Goal: Information Seeking & Learning: Learn about a topic

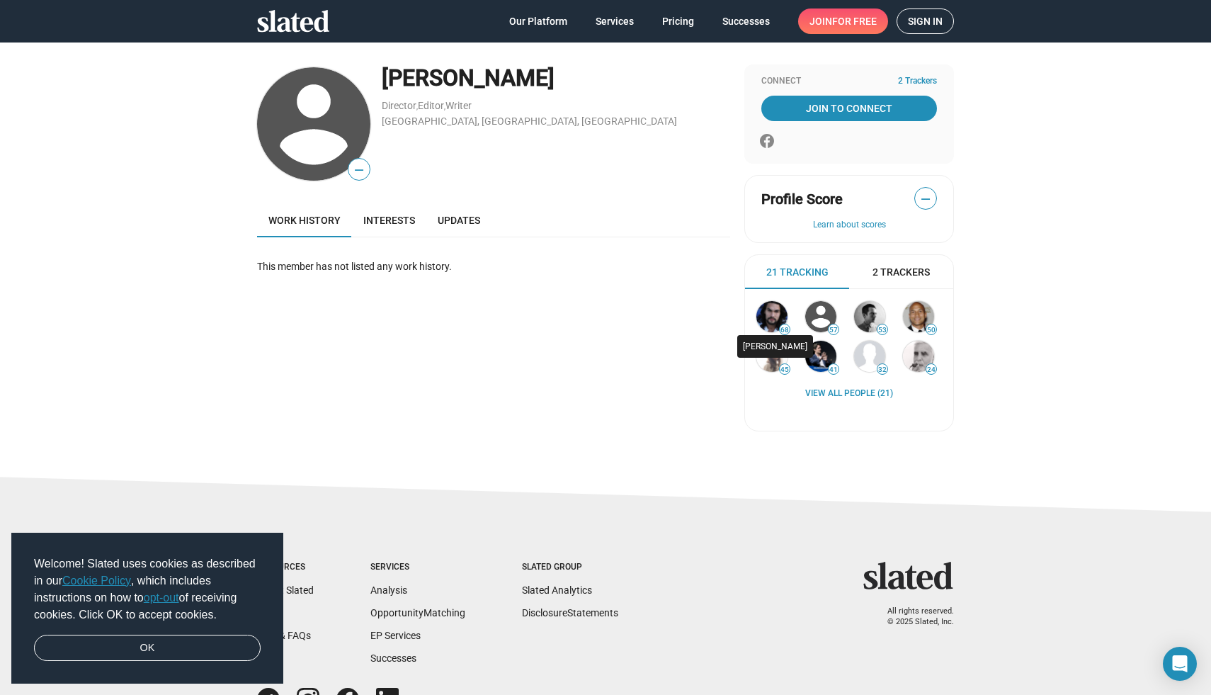
click at [773, 317] on img at bounding box center [771, 316] width 31 height 31
click at [891, 276] on span "2 Trackers" at bounding box center [901, 272] width 57 height 13
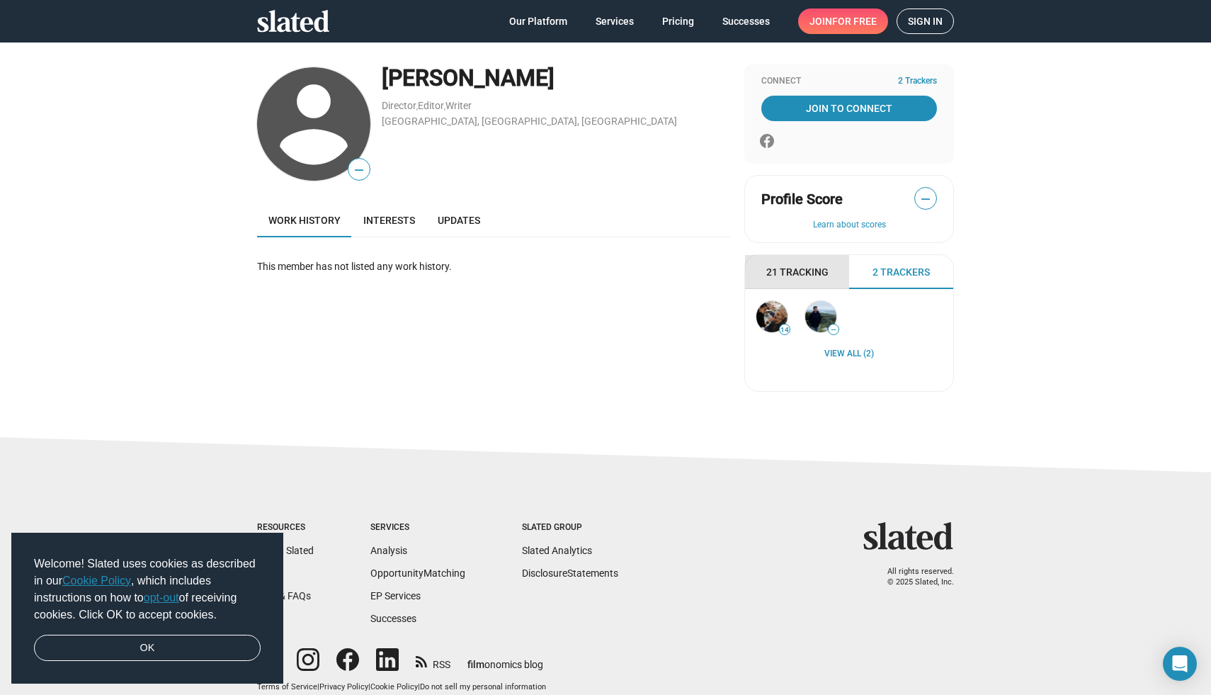
click at [826, 275] on span "21 Tracking" at bounding box center [797, 272] width 62 height 13
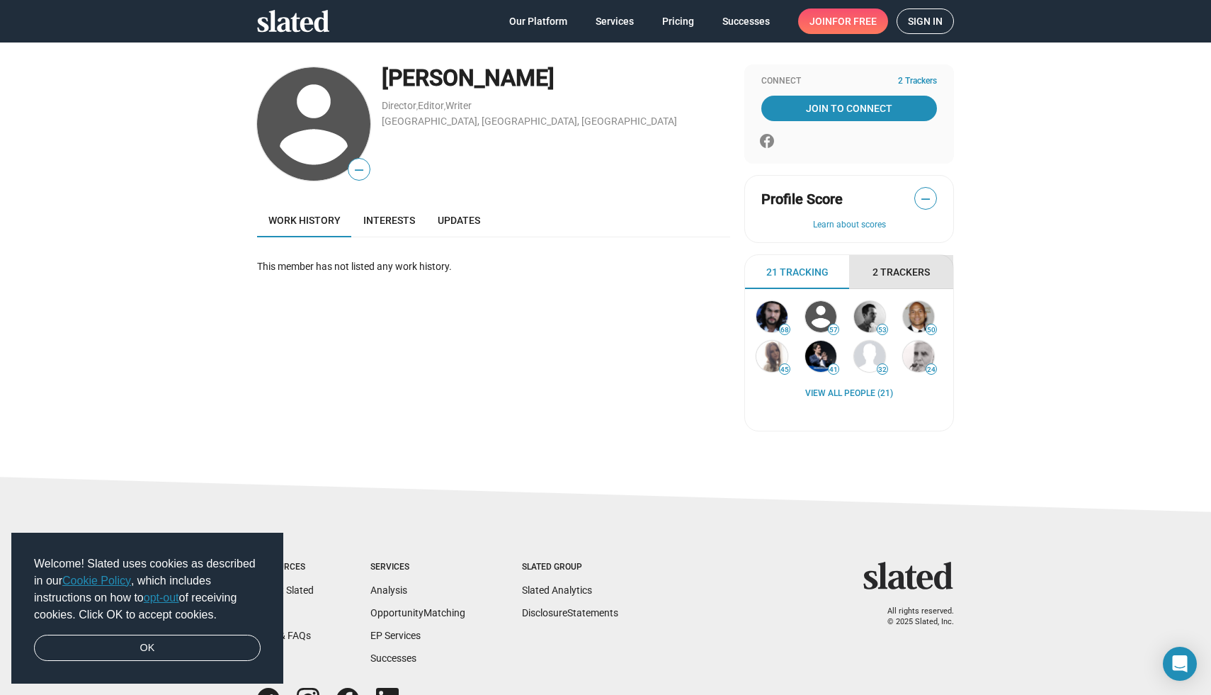
click at [887, 276] on span "2 Trackers" at bounding box center [901, 272] width 57 height 13
click at [404, 200] on div "— Gisyerg Bermúdez Director , Editor , Writer Houston, TX, US Work history Inte…" at bounding box center [493, 253] width 473 height 378
click at [390, 218] on span "Interests" at bounding box center [389, 220] width 52 height 11
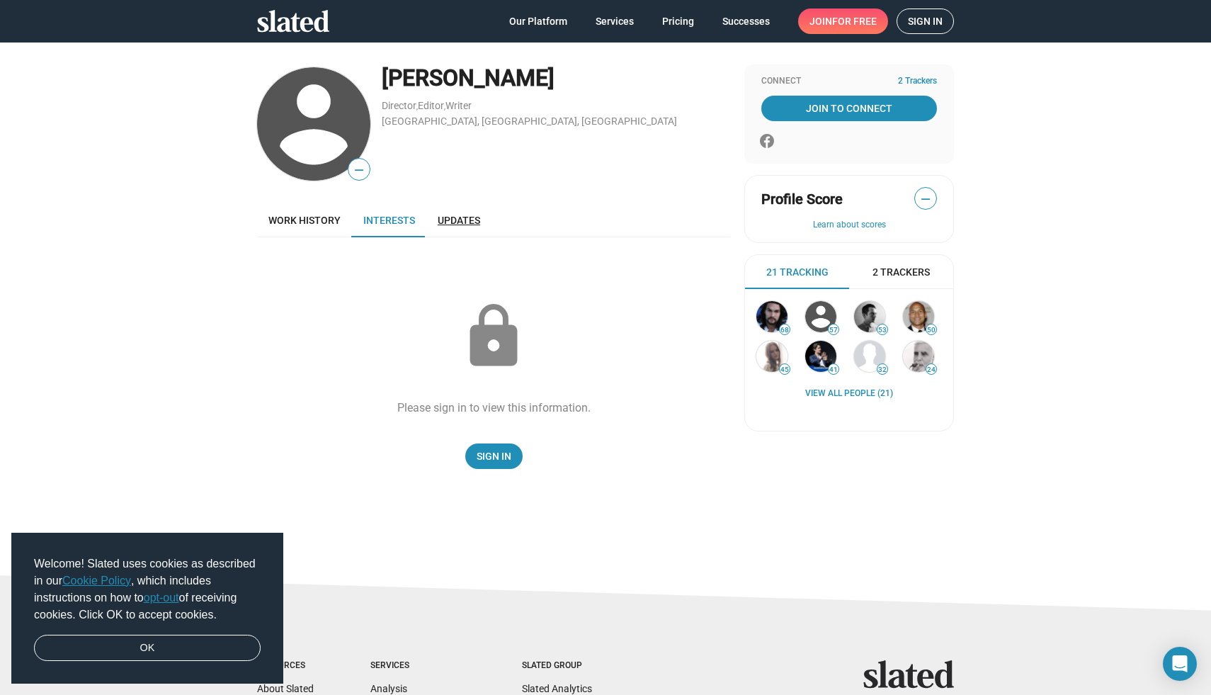
click at [470, 217] on span "Updates" at bounding box center [459, 220] width 42 height 11
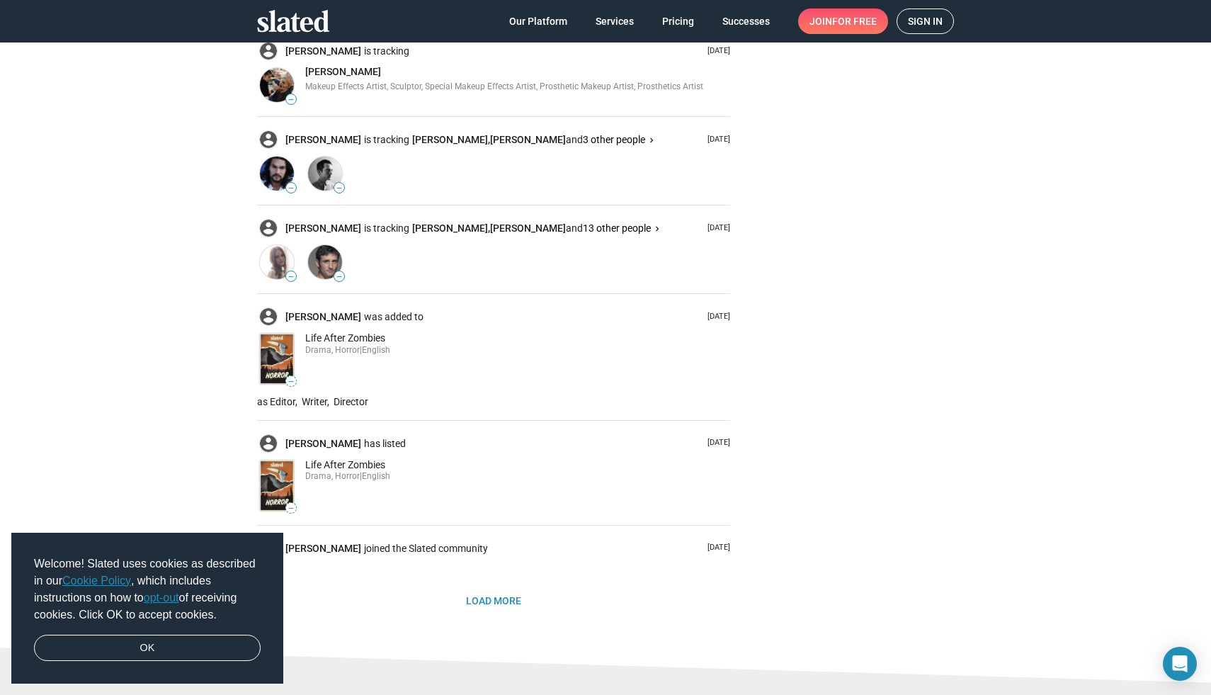
scroll to position [409, 0]
